Goal: Navigation & Orientation: Go to known website

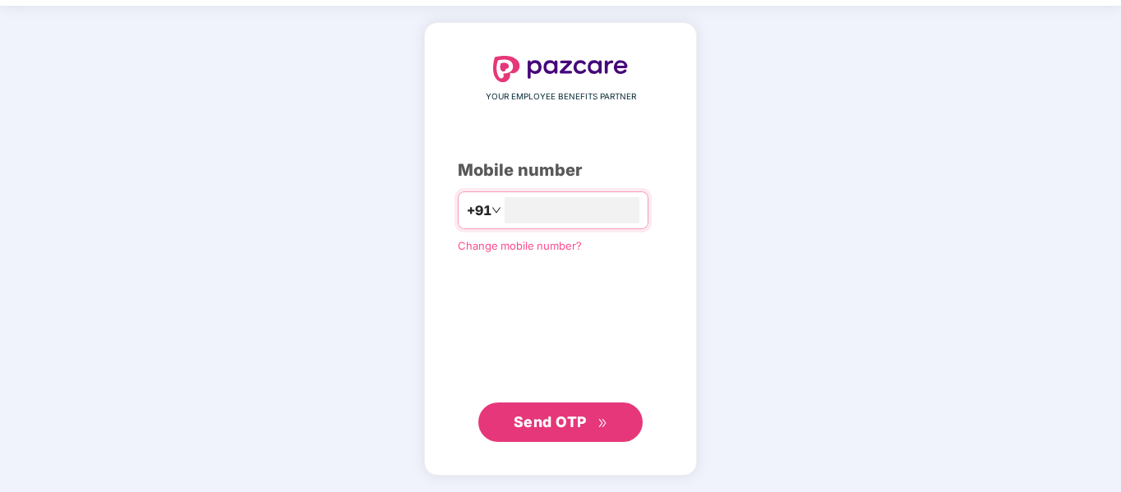
type input "**********"
click at [584, 419] on span "Send OTP" at bounding box center [550, 421] width 73 height 17
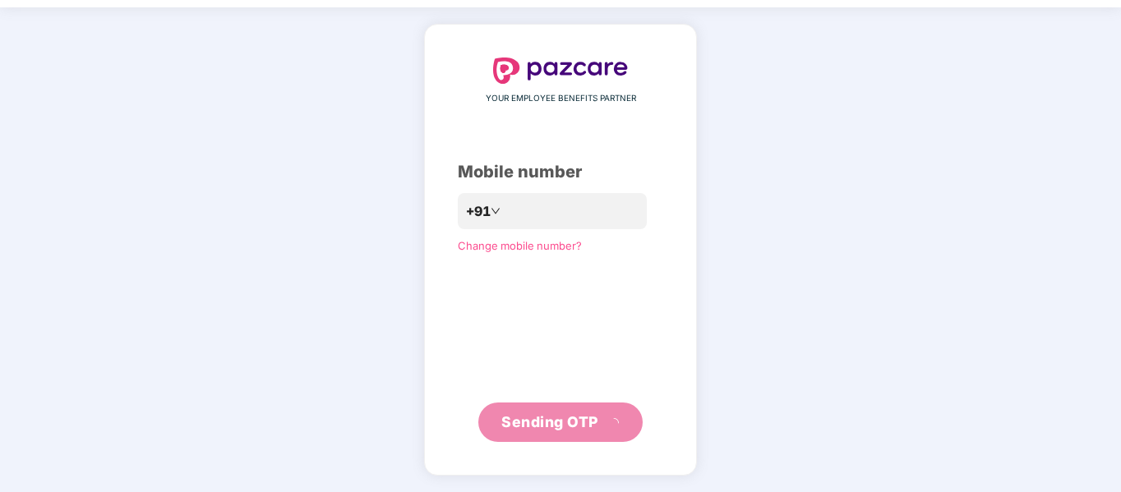
scroll to position [44, 0]
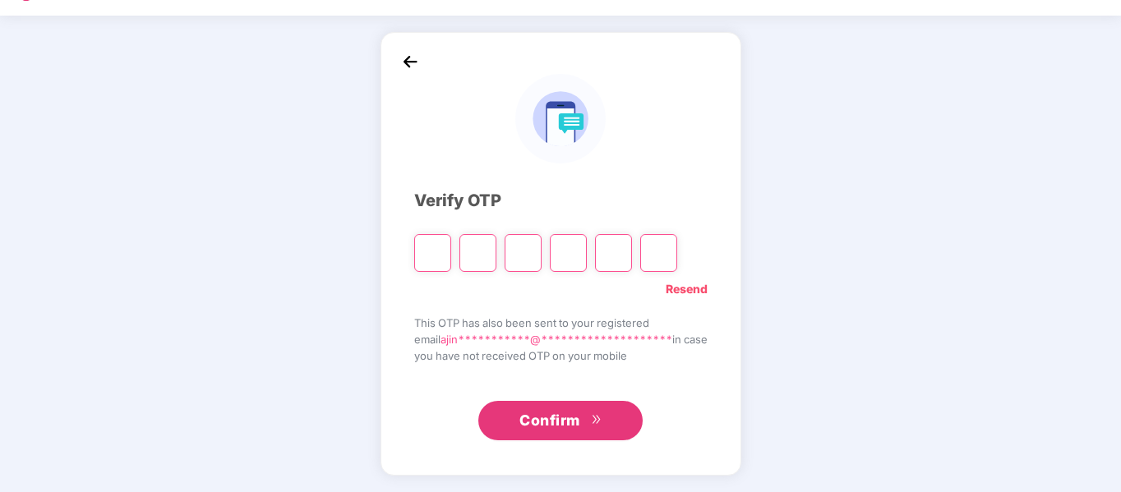
type input "*"
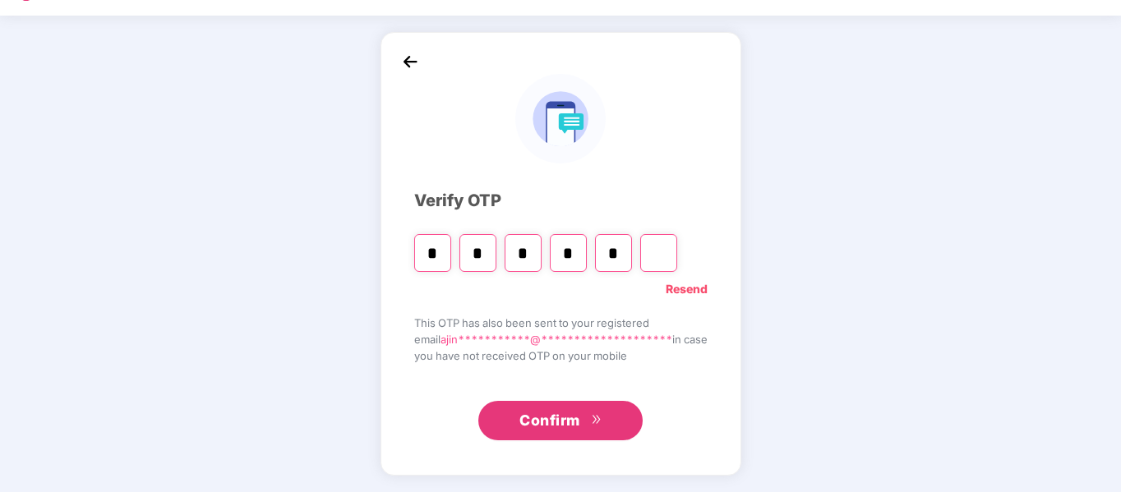
type input "*"
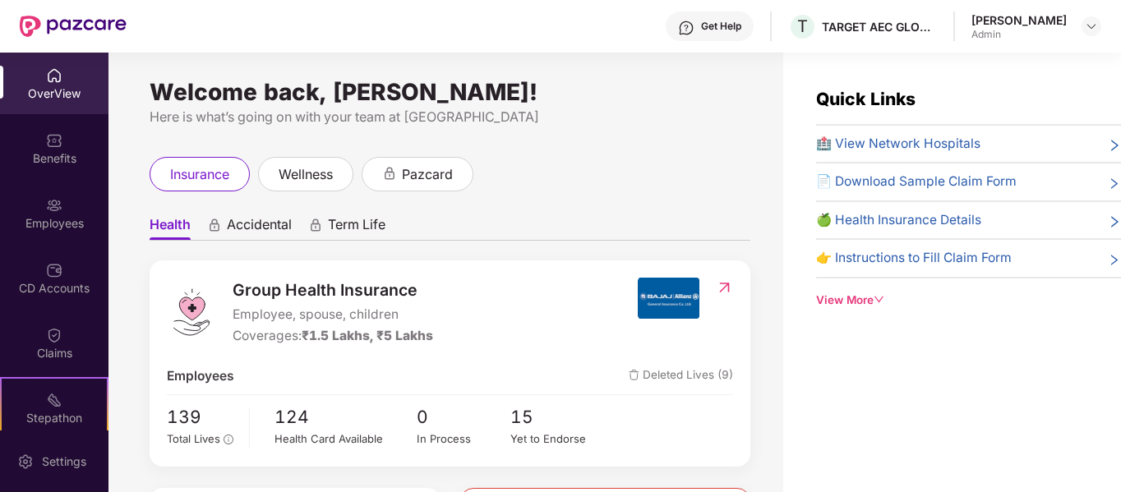
click at [709, 28] on div "Get Help" at bounding box center [721, 26] width 40 height 13
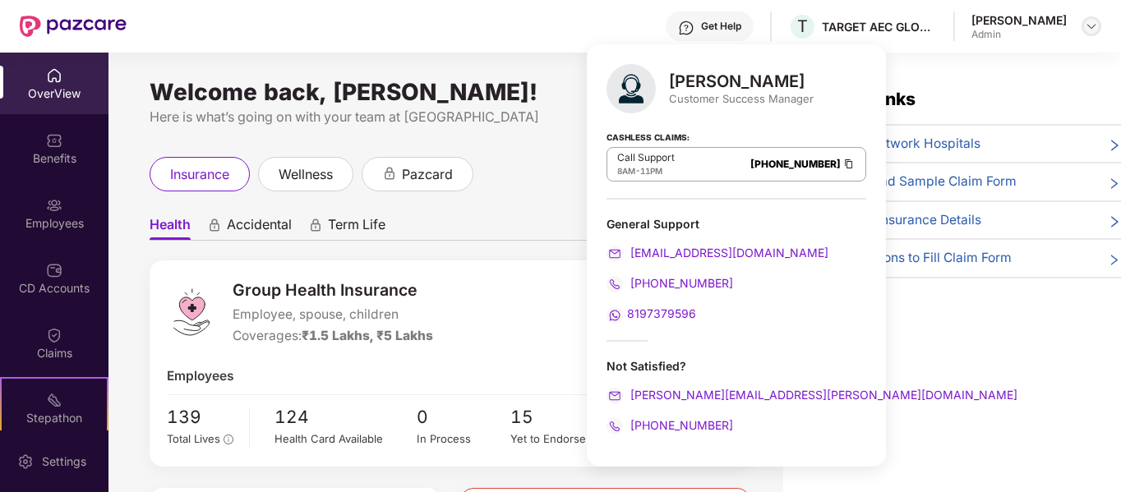
click at [1094, 25] on img at bounding box center [1091, 26] width 13 height 13
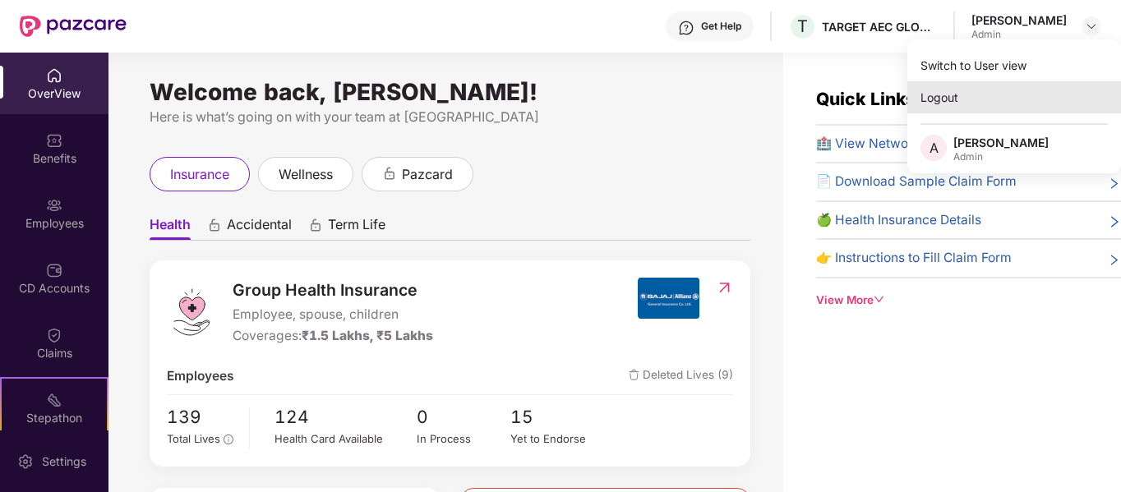
click at [941, 96] on div "Logout" at bounding box center [1015, 97] width 214 height 32
